Goal: Transaction & Acquisition: Purchase product/service

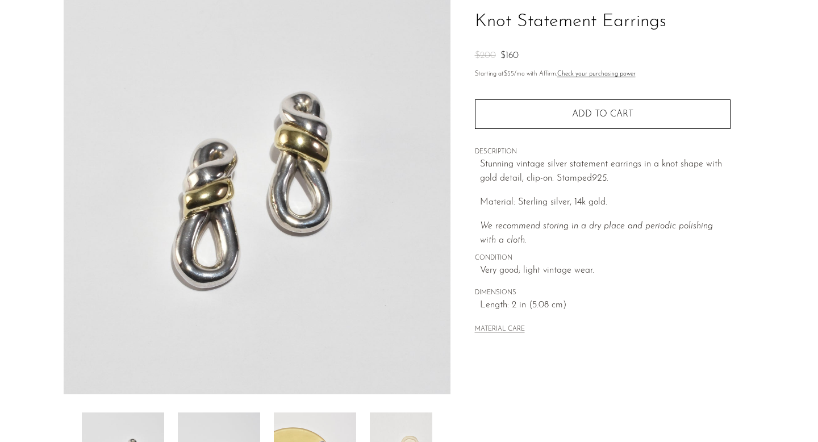
scroll to position [197, 0]
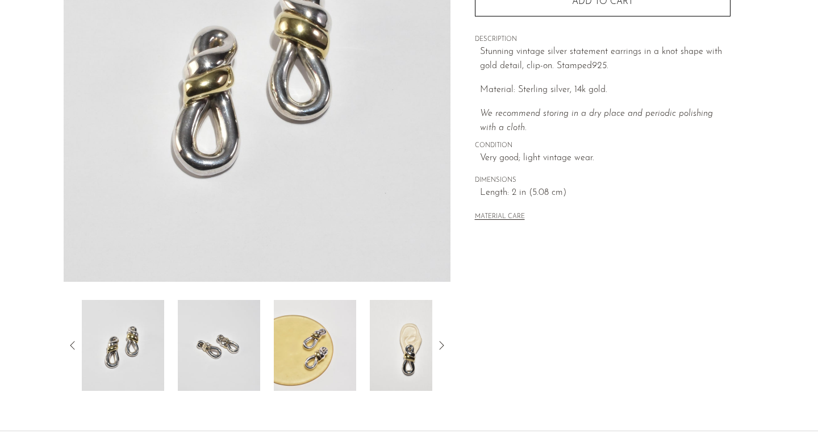
click at [341, 345] on img at bounding box center [315, 345] width 82 height 91
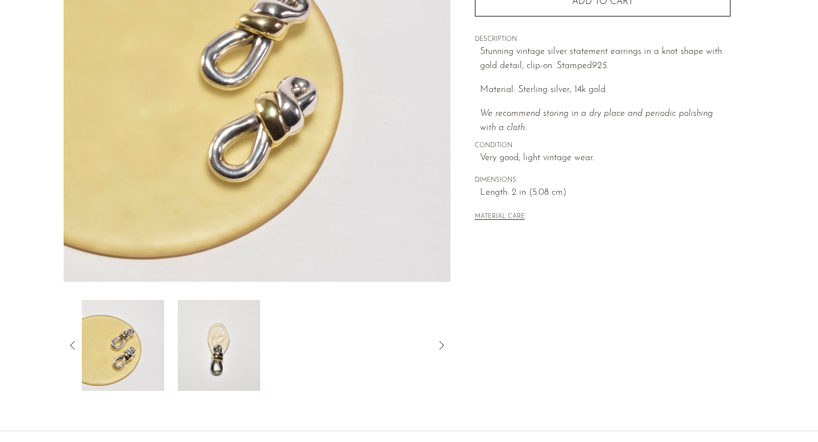
scroll to position [182, 0]
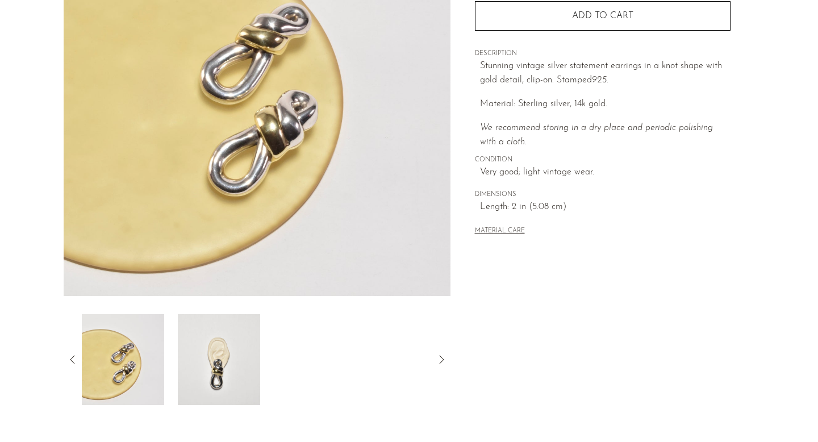
click at [233, 369] on img at bounding box center [219, 359] width 82 height 91
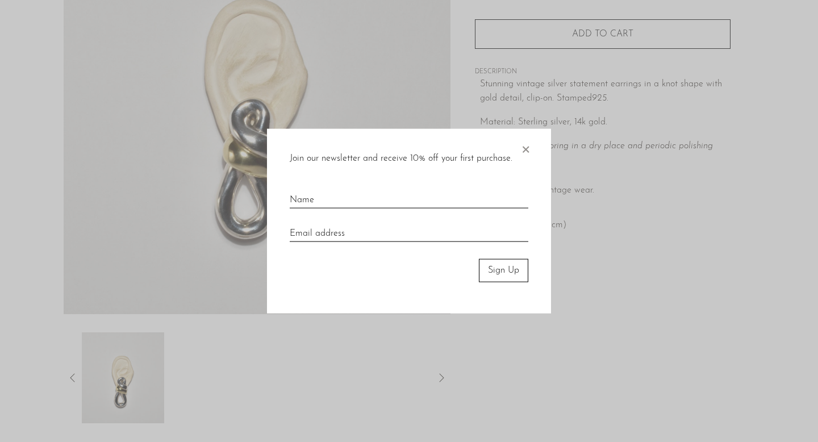
scroll to position [151, 0]
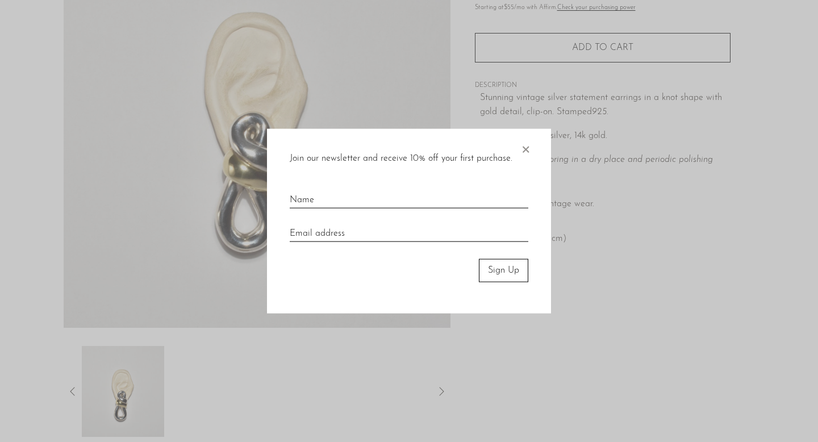
click at [528, 145] on span "×" at bounding box center [525, 147] width 11 height 36
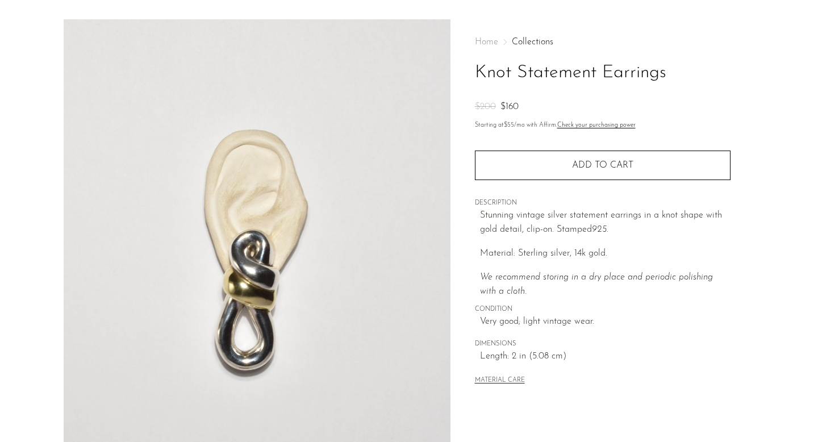
scroll to position [0, 0]
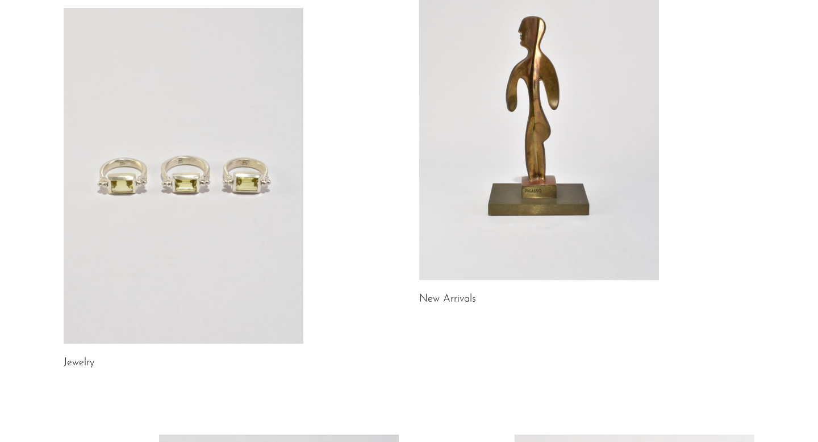
scroll to position [143, 0]
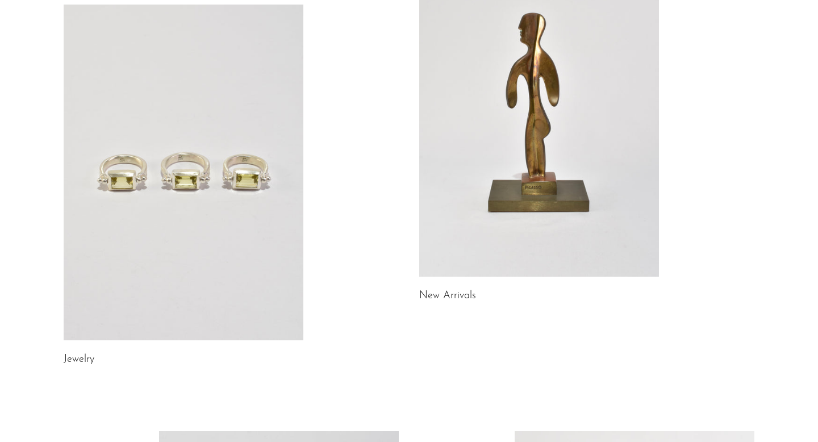
click at [237, 231] on link at bounding box center [184, 173] width 240 height 336
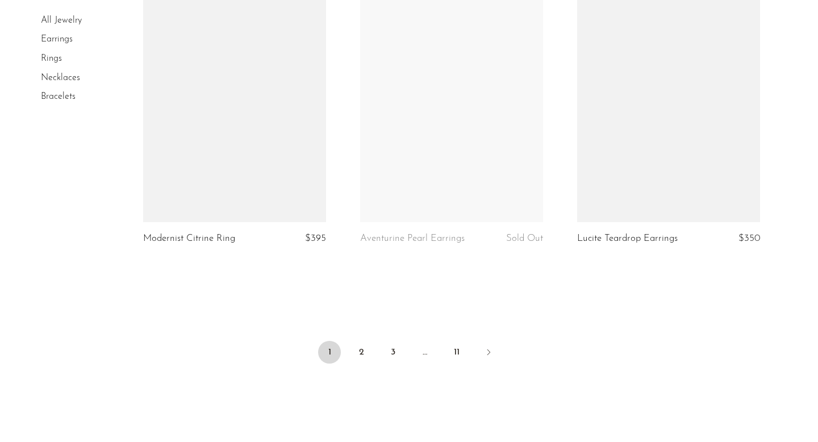
scroll to position [3544, 0]
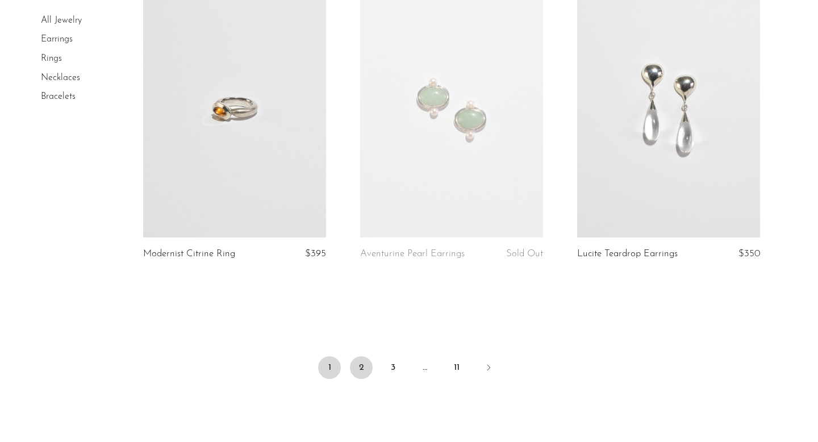
click at [361, 369] on link "2" at bounding box center [361, 367] width 23 height 23
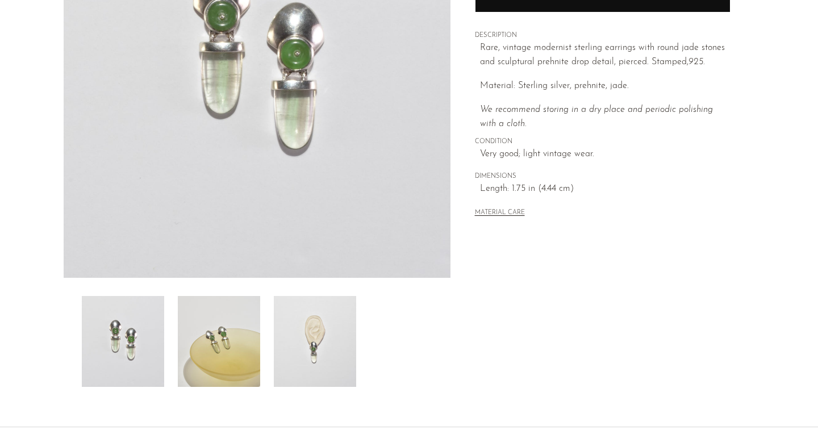
scroll to position [298, 0]
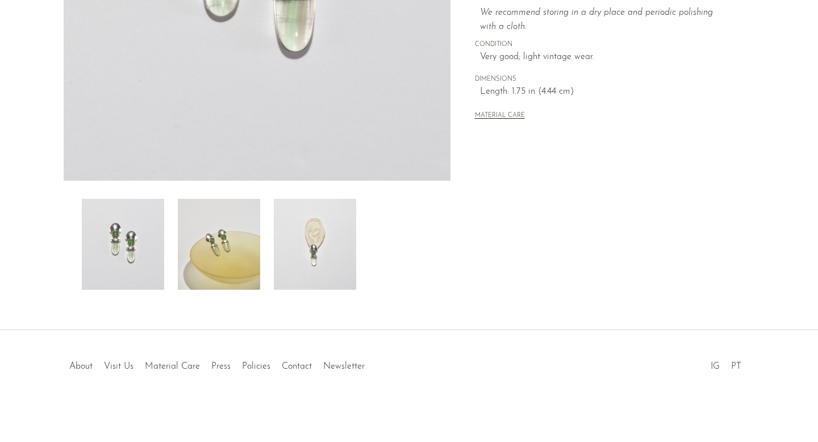
click at [211, 282] on img at bounding box center [219, 244] width 82 height 91
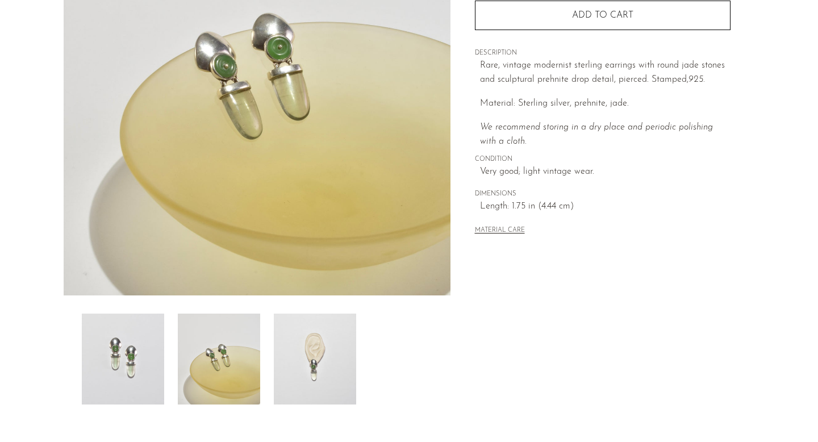
scroll to position [143, 0]
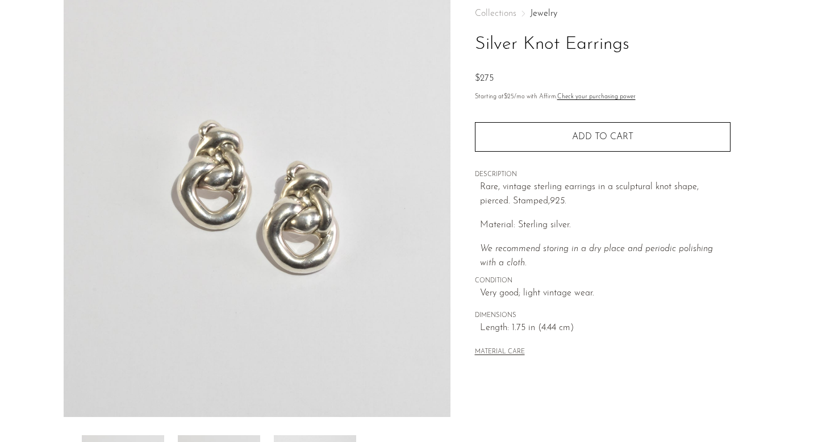
scroll to position [48, 0]
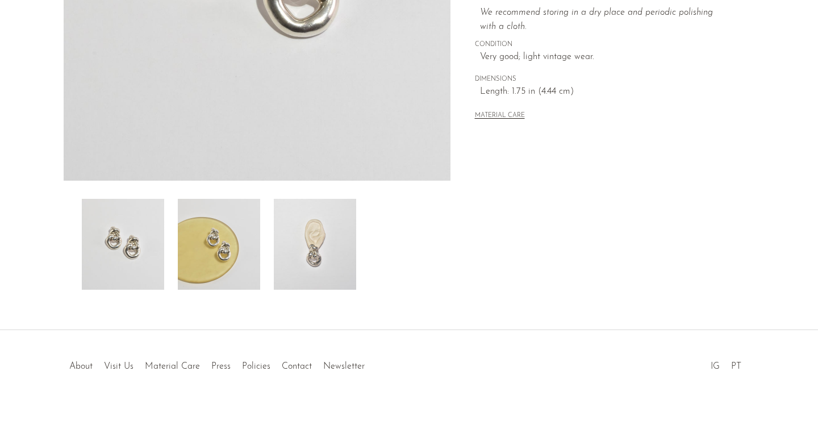
click at [191, 254] on img at bounding box center [219, 244] width 82 height 91
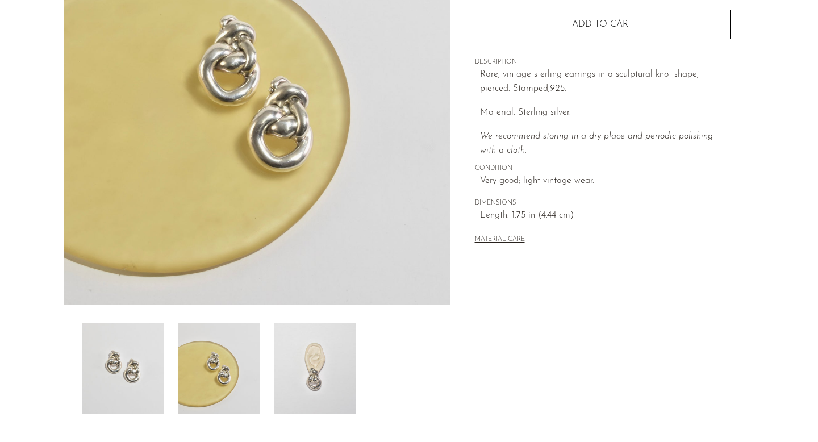
scroll to position [144, 0]
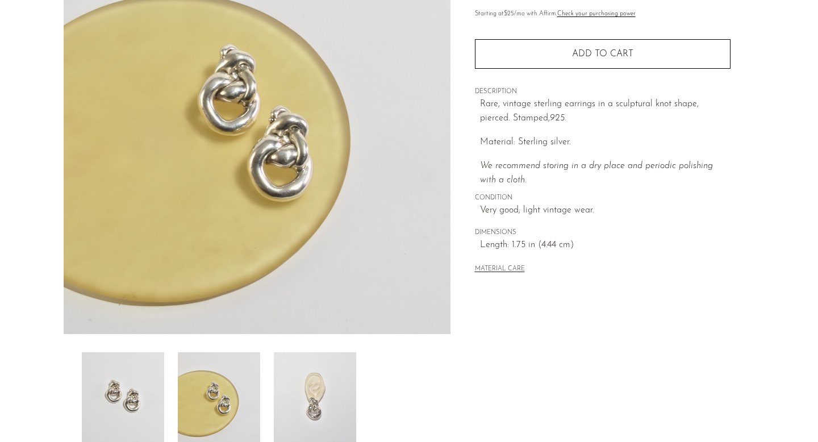
click at [307, 369] on img at bounding box center [315, 397] width 82 height 91
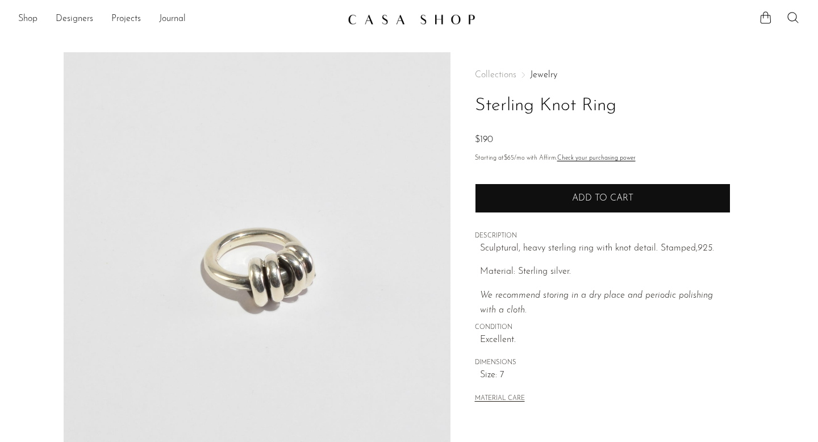
click at [636, 202] on button "Add to cart" at bounding box center [603, 198] width 256 height 30
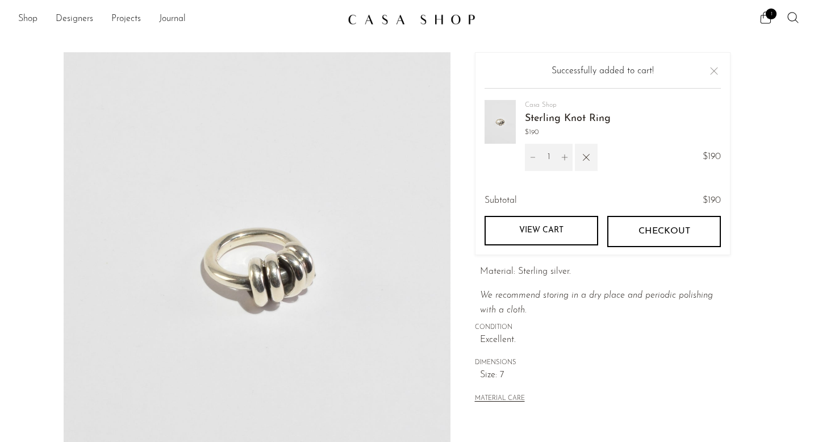
click at [590, 152] on icon "button" at bounding box center [586, 157] width 12 height 12
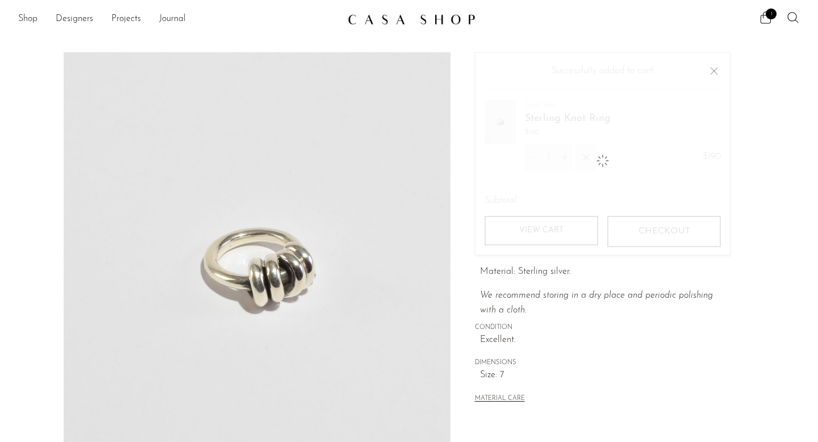
scroll to position [298, 0]
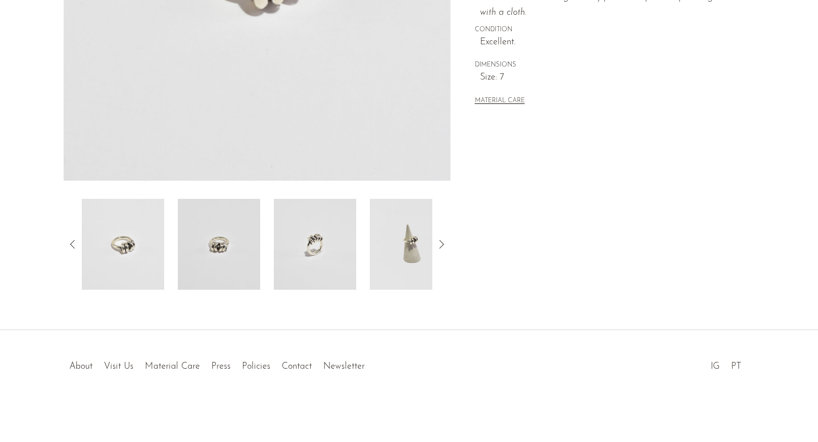
click at [274, 244] on img at bounding box center [315, 244] width 82 height 91
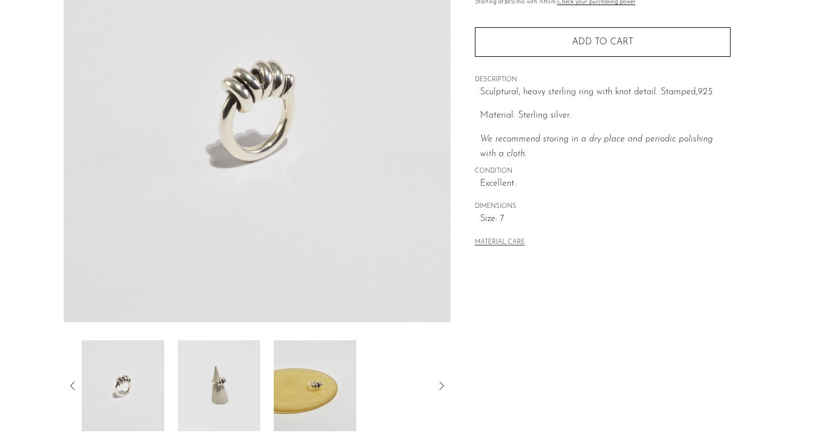
scroll to position [143, 0]
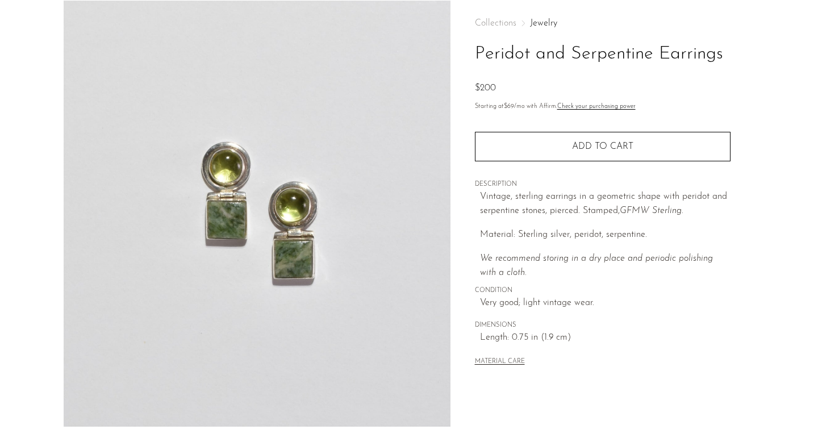
scroll to position [53, 0]
click at [299, 218] on img at bounding box center [257, 212] width 387 height 426
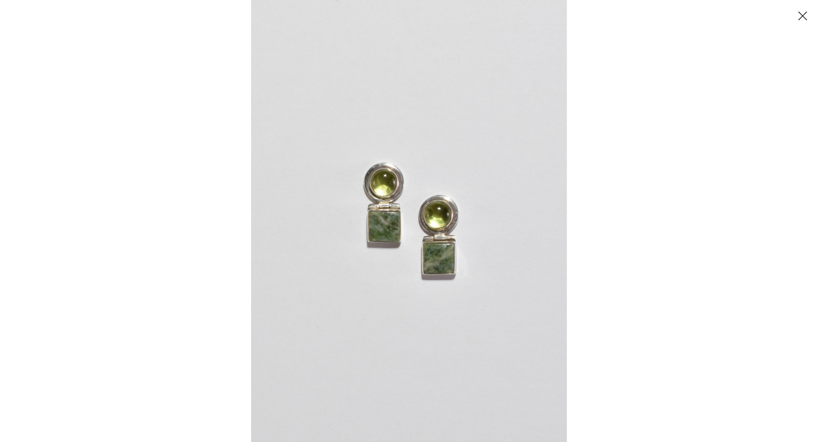
click at [300, 217] on img at bounding box center [409, 221] width 316 height 442
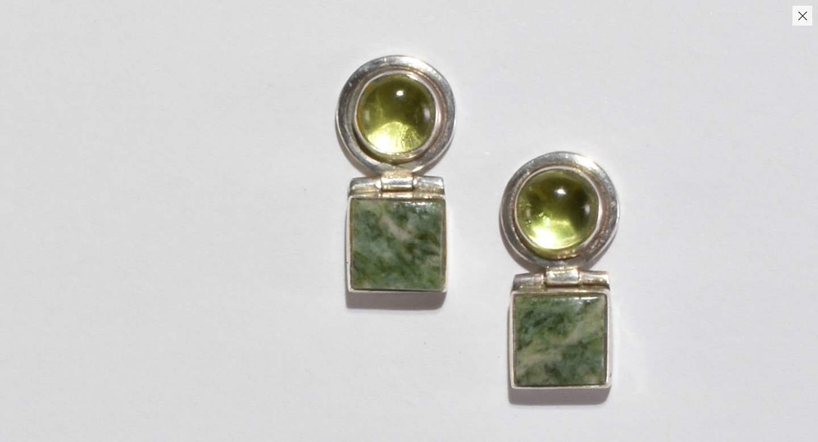
click at [300, 217] on img at bounding box center [471, 228] width 942 height 1319
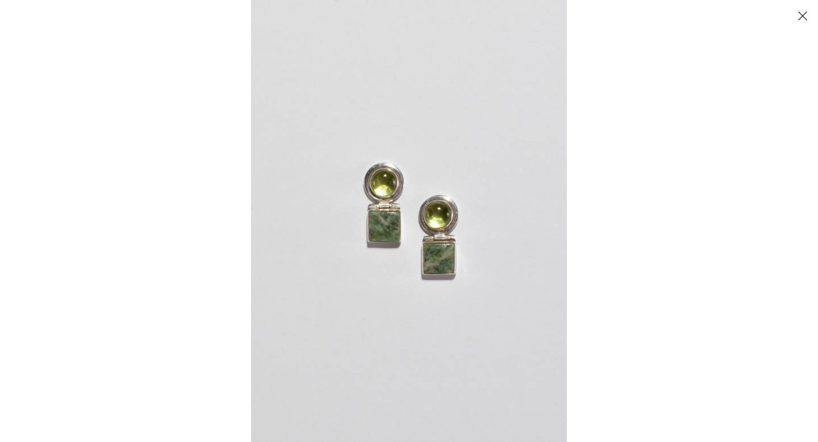
drag, startPoint x: 636, startPoint y: 53, endPoint x: 629, endPoint y: 53, distance: 7.4
click at [636, 53] on div at bounding box center [660, 221] width 818 height 442
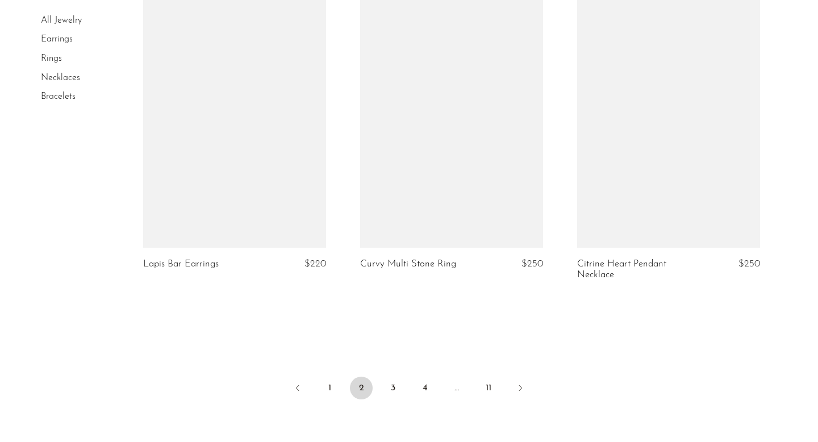
scroll to position [3693, 0]
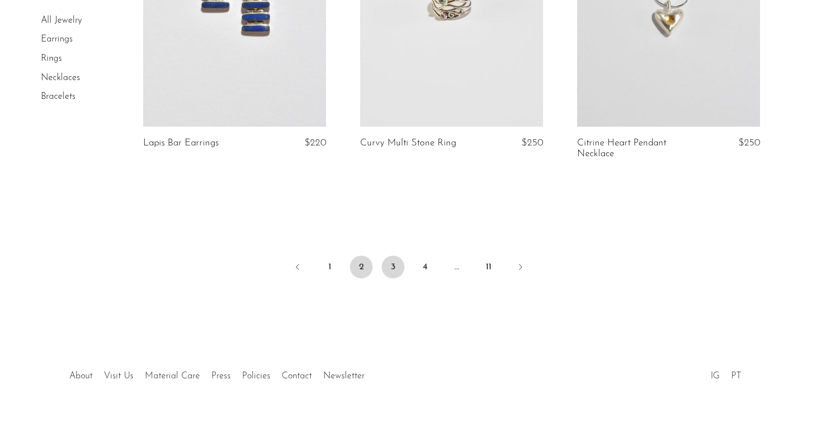
click at [391, 259] on link "3" at bounding box center [393, 267] width 23 height 23
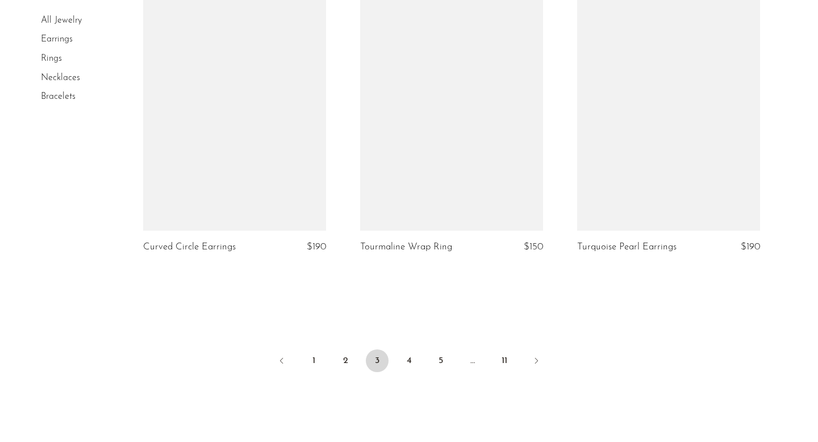
scroll to position [3655, 0]
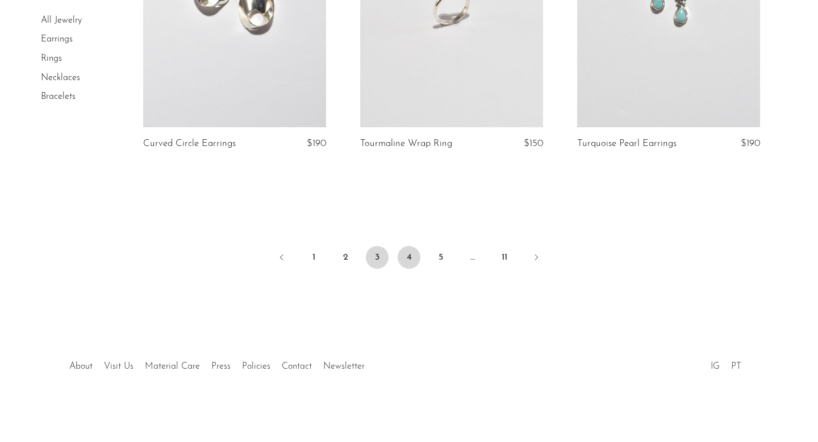
click at [406, 254] on link "4" at bounding box center [409, 257] width 23 height 23
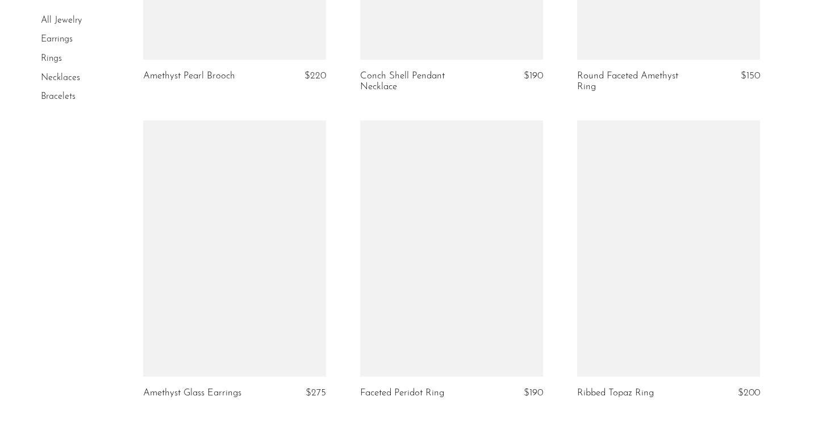
scroll to position [3551, 0]
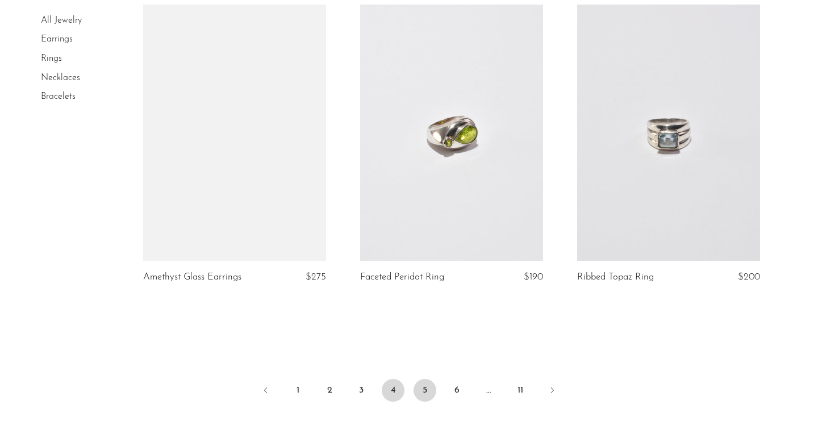
click at [420, 387] on link "5" at bounding box center [425, 390] width 23 height 23
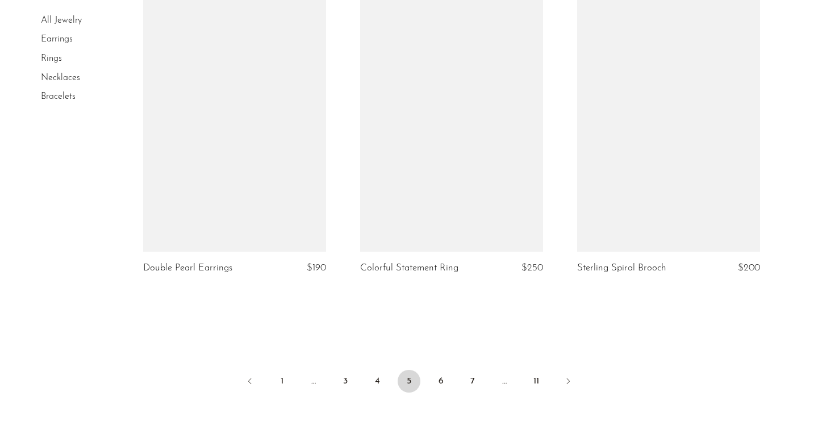
scroll to position [3644, 0]
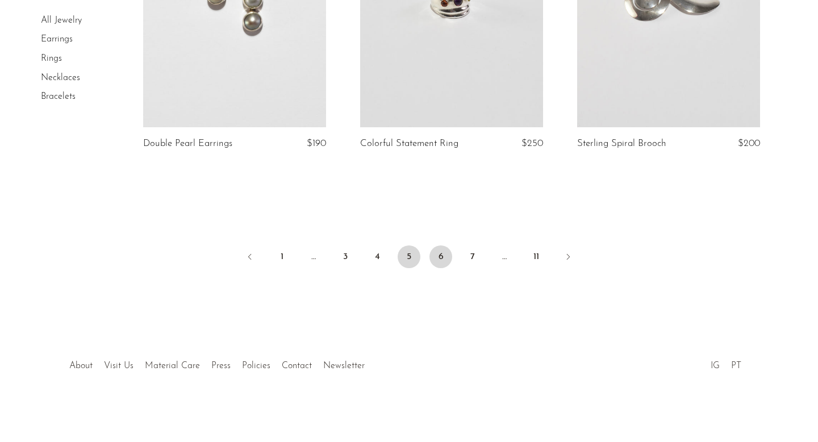
click at [447, 252] on link "6" at bounding box center [440, 256] width 23 height 23
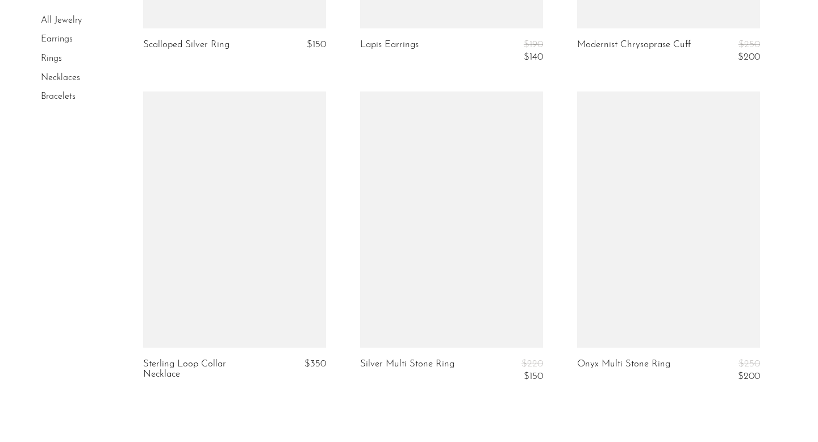
scroll to position [3687, 0]
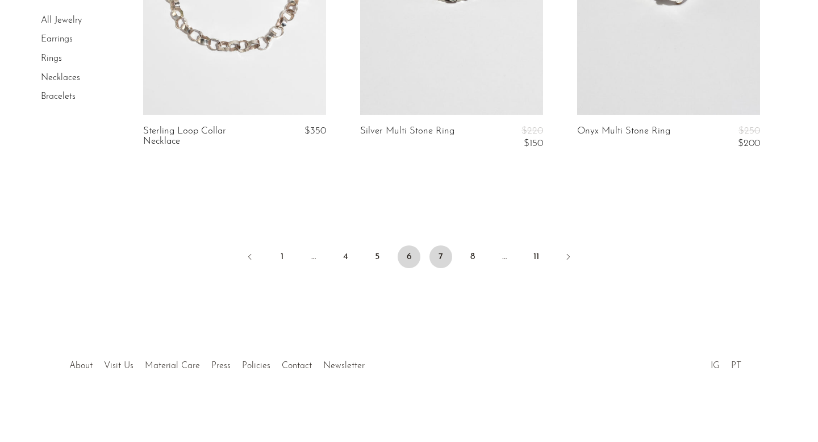
click at [437, 251] on link "7" at bounding box center [440, 256] width 23 height 23
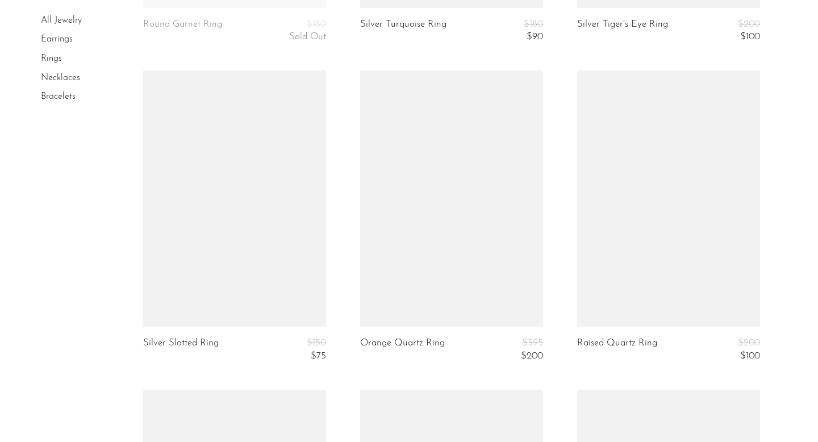
scroll to position [3247, 0]
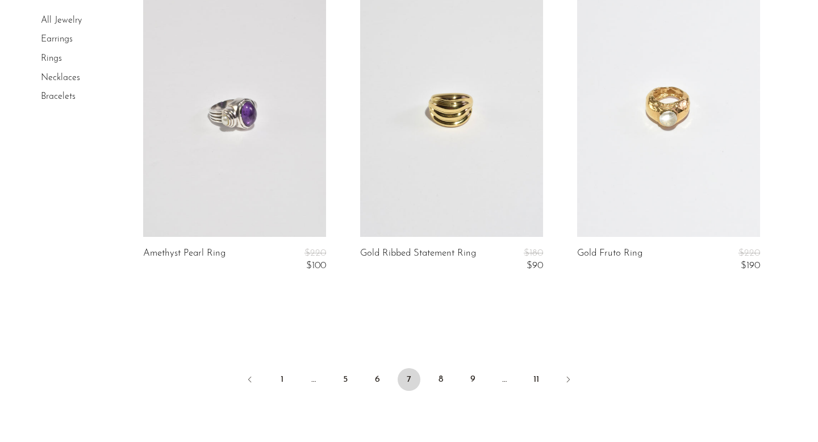
scroll to position [3755, 0]
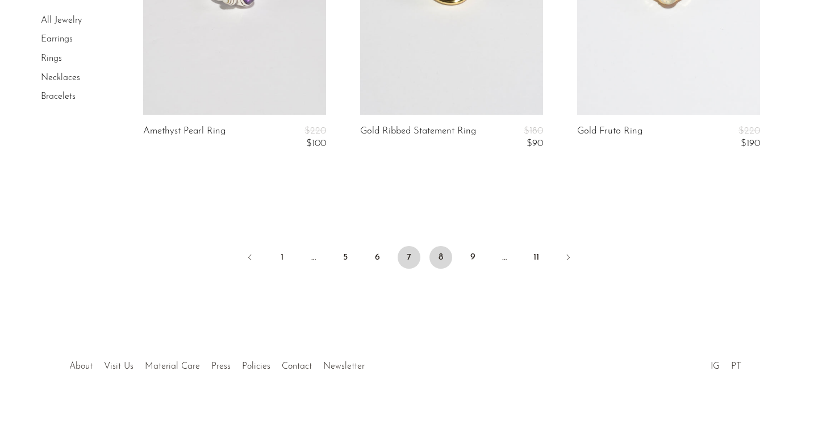
click at [432, 255] on link "8" at bounding box center [440, 257] width 23 height 23
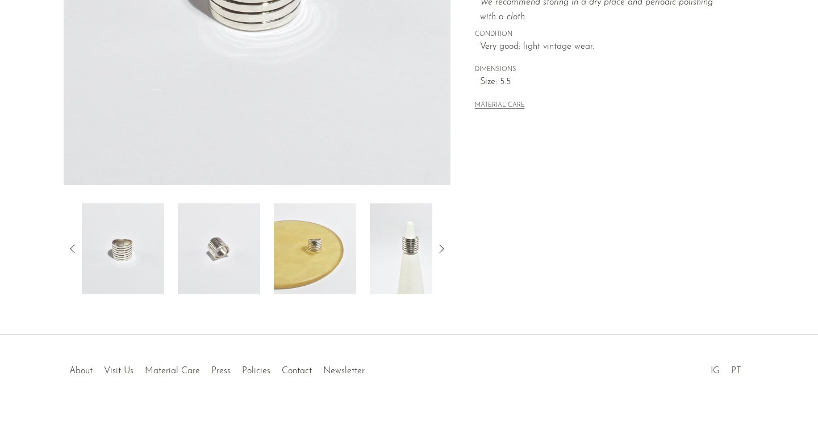
scroll to position [298, 0]
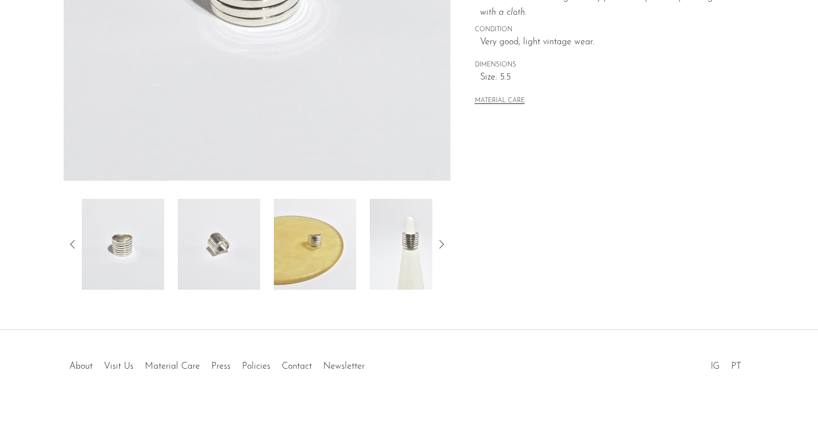
click at [219, 254] on img at bounding box center [219, 244] width 82 height 91
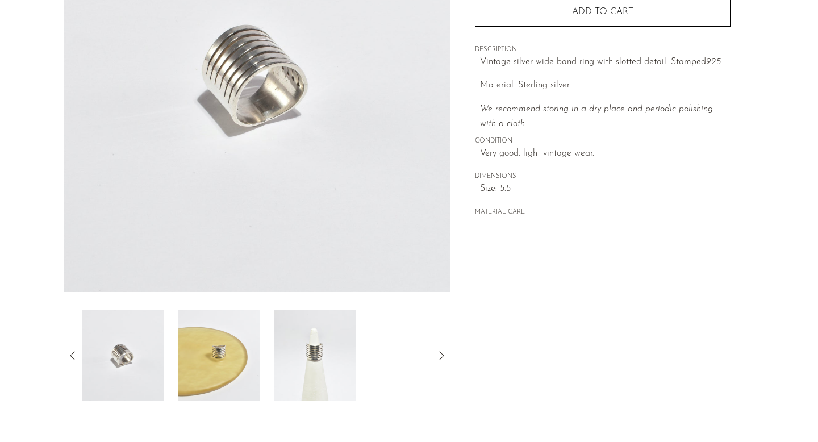
scroll to position [148, 0]
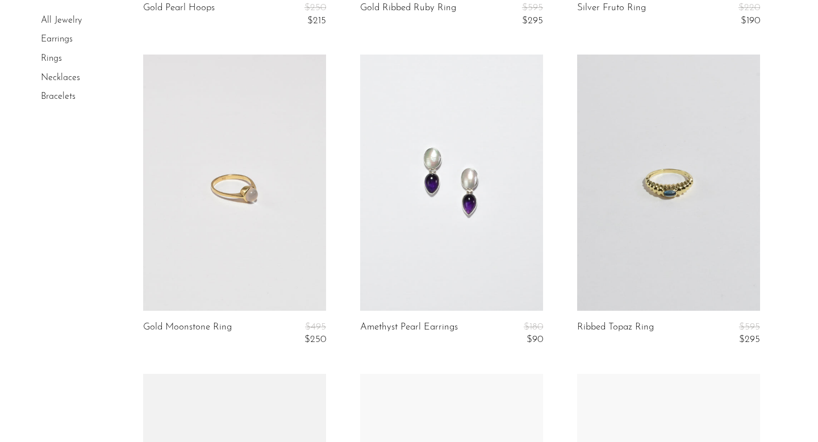
scroll to position [724, 0]
